Goal: Check status: Check status

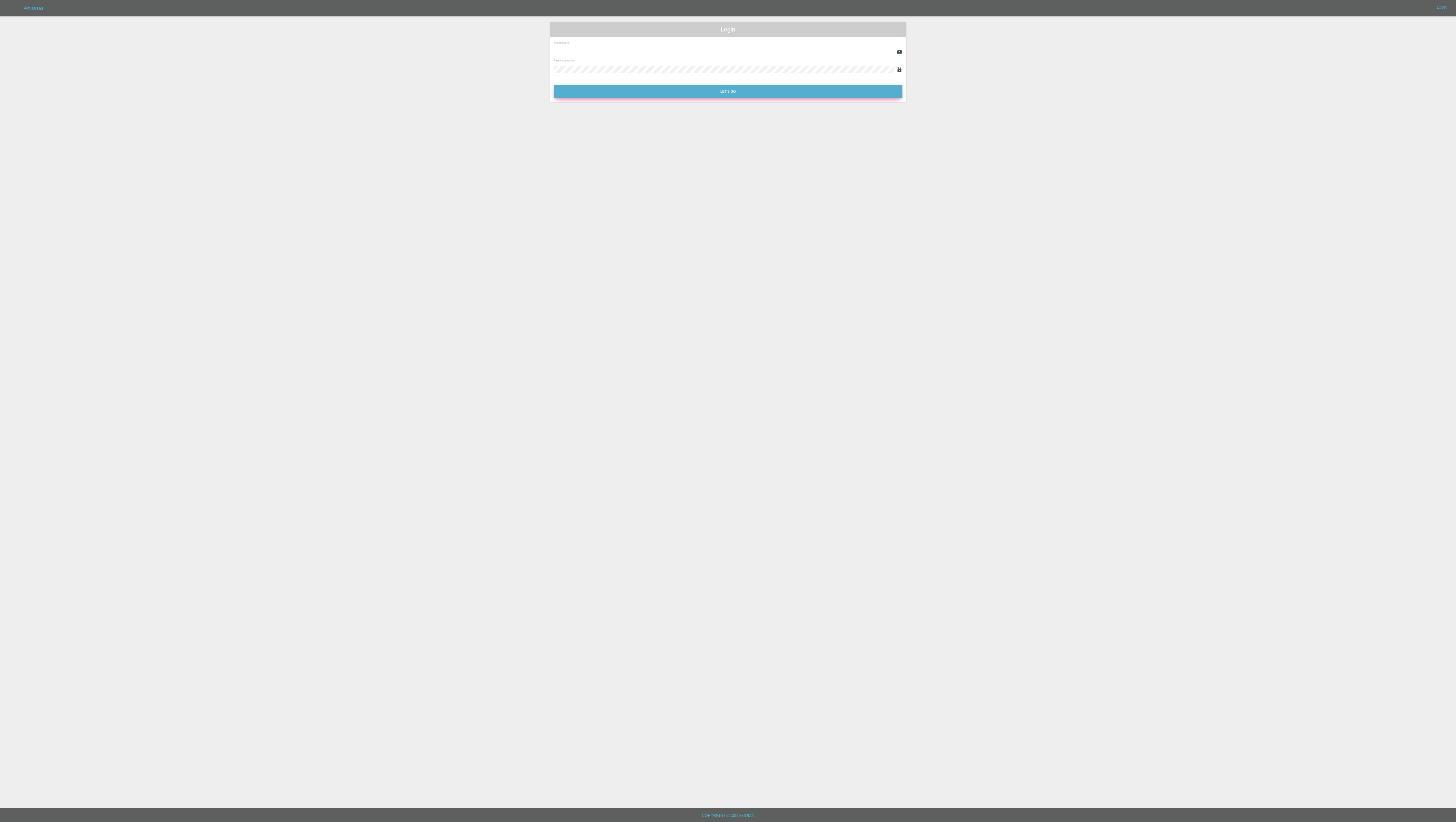
type input "[PERSON_NAME][EMAIL_ADDRESS][PERSON_NAME][DOMAIN_NAME]"
click at [734, 92] on button "Let's Go" at bounding box center [728, 92] width 349 height 14
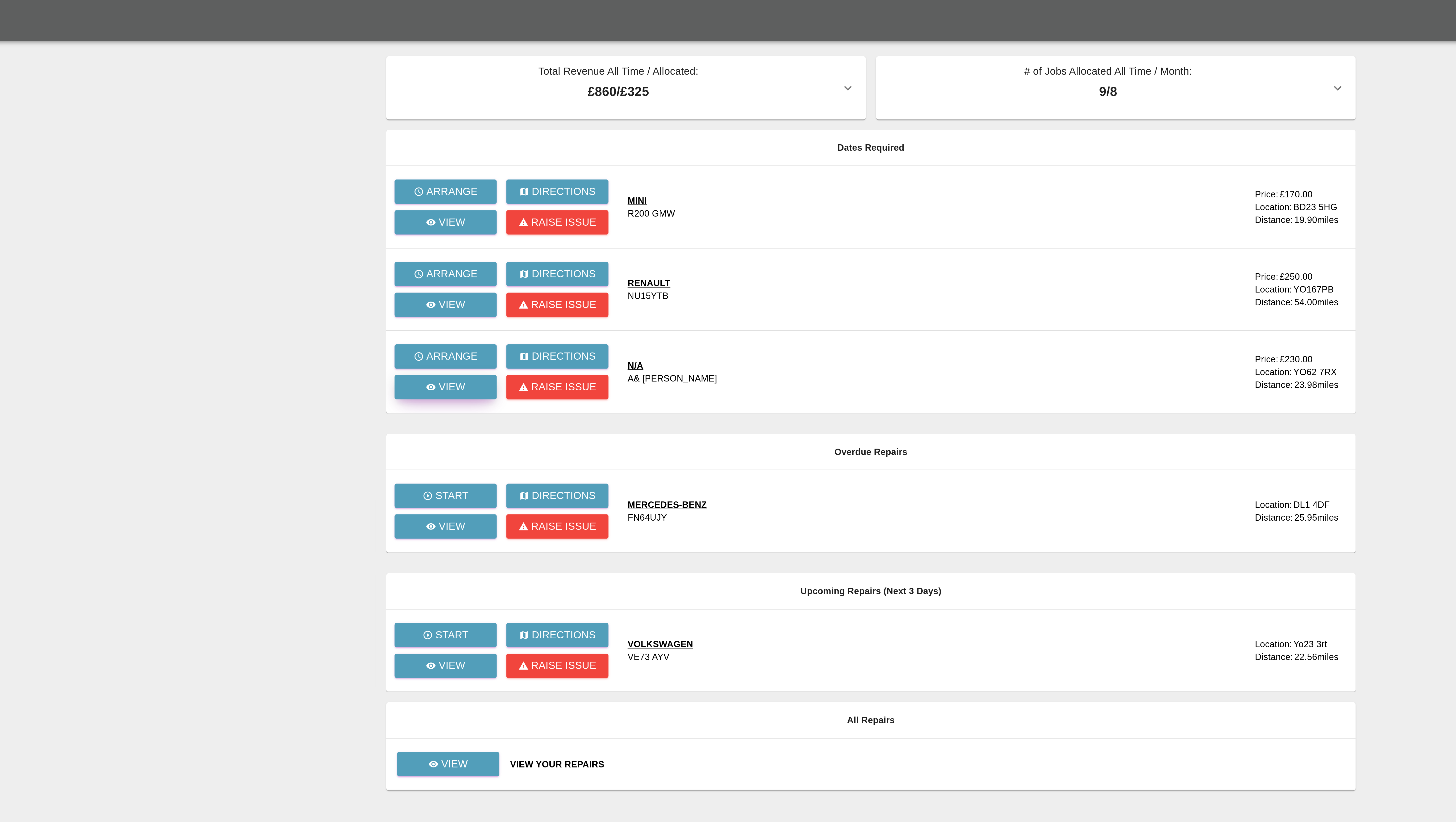
click at [571, 151] on p "View" at bounding box center [575, 149] width 10 height 6
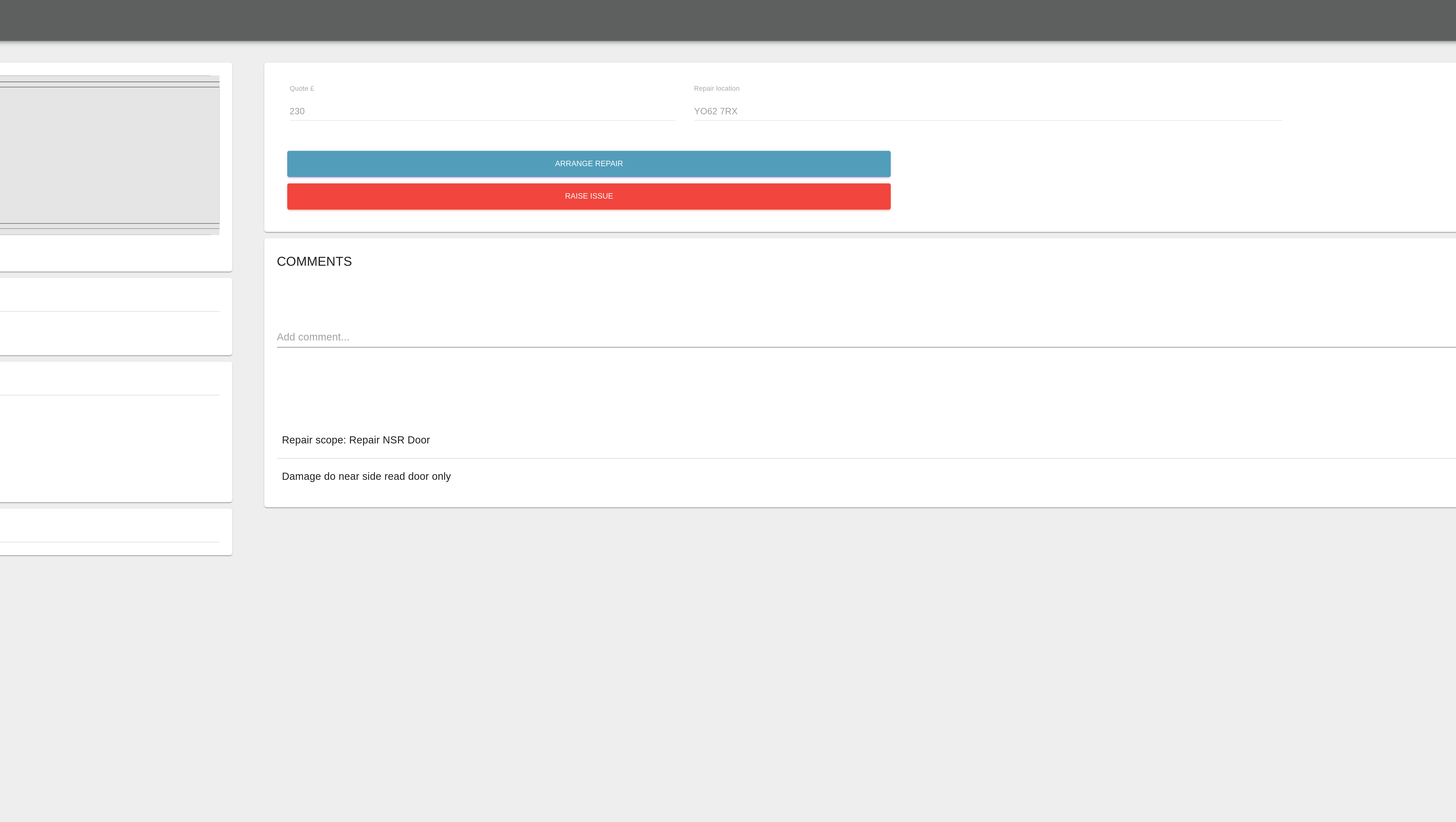
click at [653, 269] on main "Edit Images Edit Videos Upload Document N/A N/A 0 Plate number: A& [PERSON_NAME…" at bounding box center [728, 404] width 1456 height 808
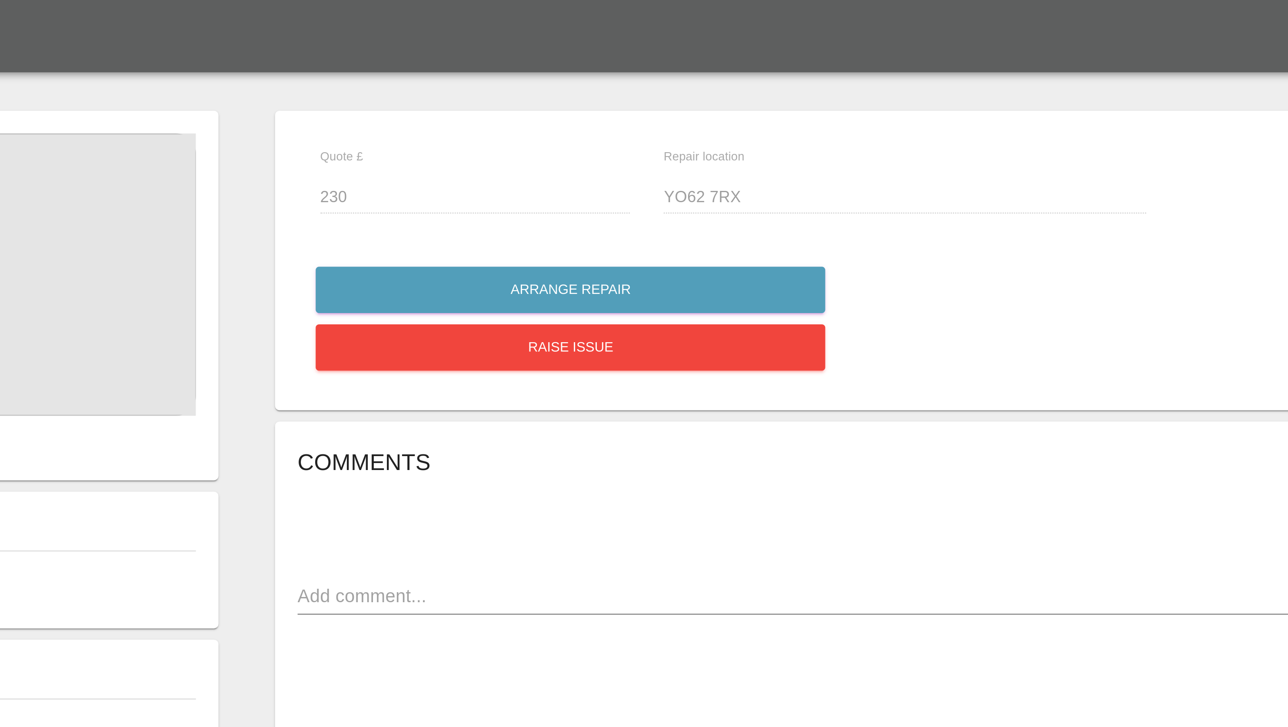
drag, startPoint x: 1621, startPoint y: 1, endPoint x: 719, endPoint y: 255, distance: 937.0
click at [719, 255] on div "Comments x Add Comment Repair scope: Repair NSR Door [DATE] Repair scope: Repai…" at bounding box center [869, 254] width 798 height 166
click at [537, 270] on div "Comments x Add Comment Repair scope: Repair NSR Door [DATE] Repair scope: Repai…" at bounding box center [869, 254] width 798 height 166
click at [458, 205] on div "Quote £ 230 Repair location YO62 7RX Arrange Repair Raise issue Comments x Add …" at bounding box center [868, 210] width 837 height 344
click at [449, 124] on div "Edit Images Edit Videos Upload Document N/A N/A 0 Plate number: A& [PERSON_NAME…" at bounding box center [241, 210] width 419 height 344
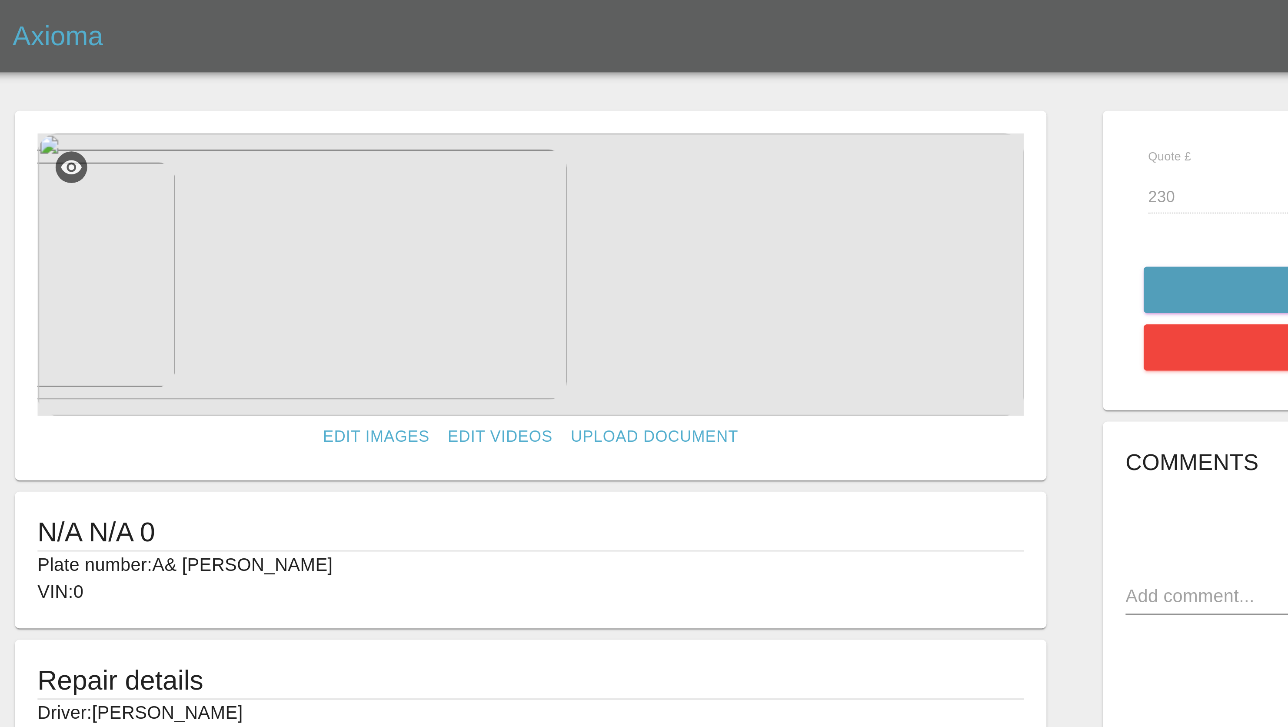
click at [270, 114] on img at bounding box center [240, 105] width 379 height 109
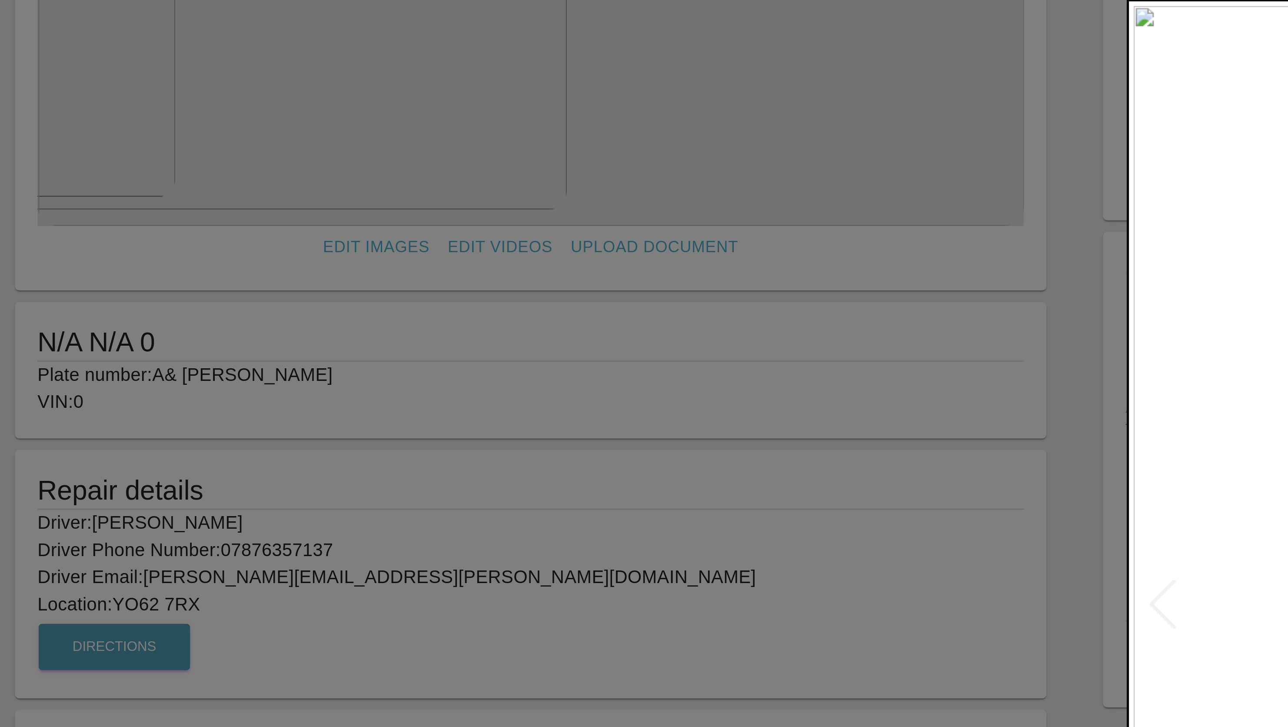
click at [490, 146] on img at bounding box center [644, 305] width 343 height 461
click at [486, 185] on img at bounding box center [644, 305] width 343 height 461
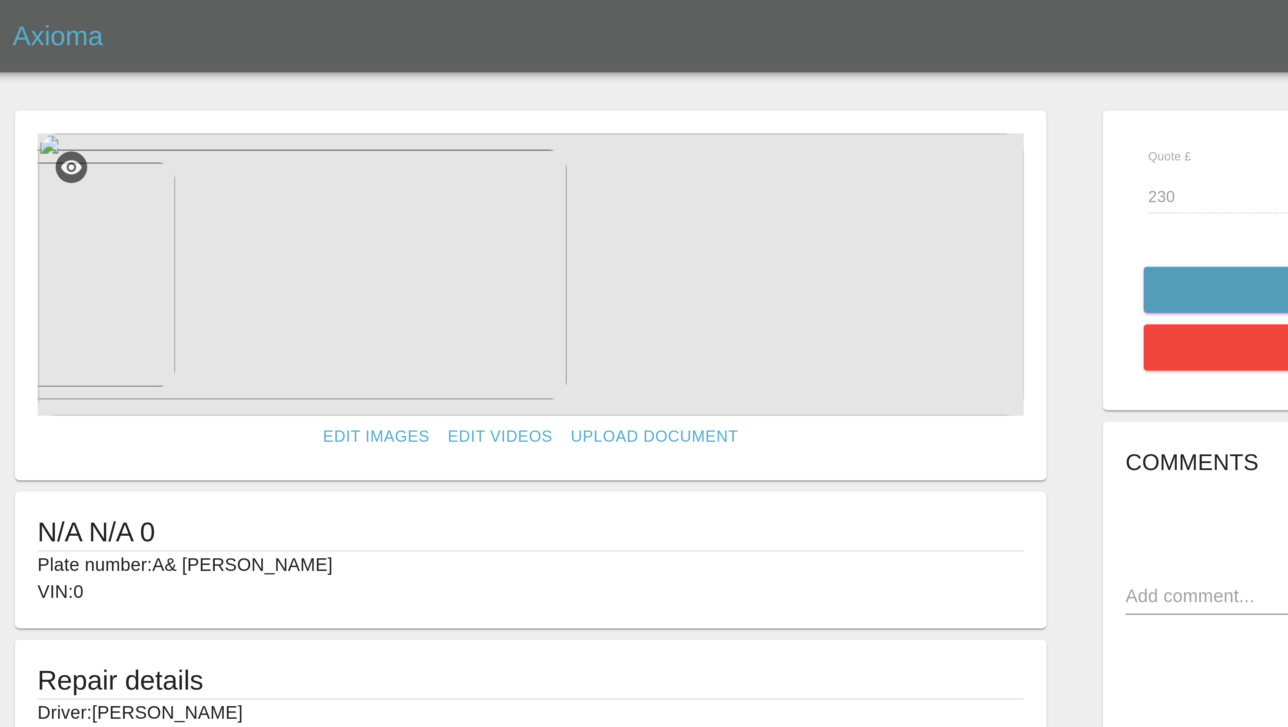
click at [241, 101] on img at bounding box center [240, 105] width 379 height 109
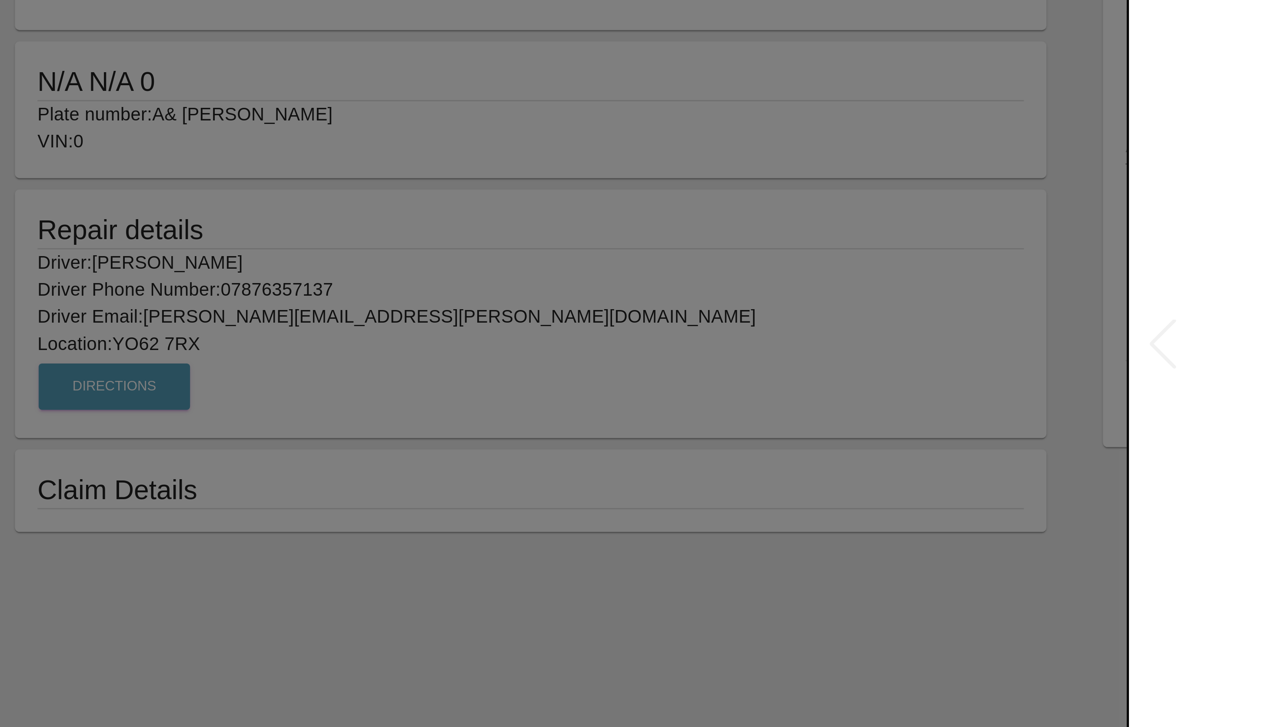
click at [487, 303] on img at bounding box center [644, 305] width 343 height 461
click at [361, 379] on div at bounding box center [644, 363] width 1288 height 727
